Goal: Check status: Check status

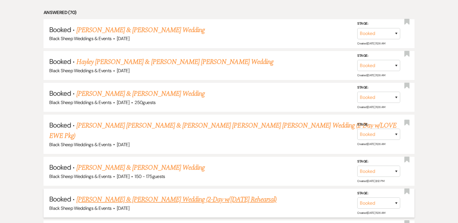
click at [157, 194] on link "[PERSON_NAME] & [PERSON_NAME] Wedding (2-Day w/[DATE] Rehearsal)" at bounding box center [176, 199] width 200 height 10
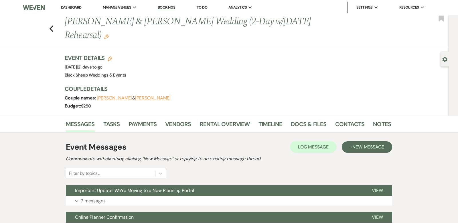
click at [74, 8] on link "Dashboard" at bounding box center [71, 7] width 21 height 5
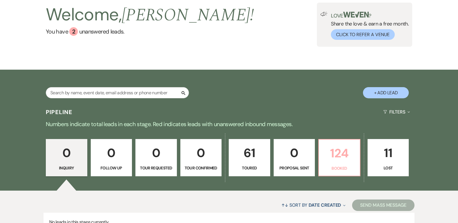
scroll to position [87, 0]
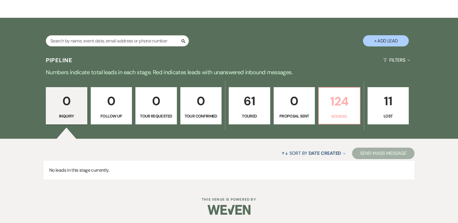
click at [335, 99] on p "124" at bounding box center [339, 101] width 34 height 19
